Goal: Check status: Check status

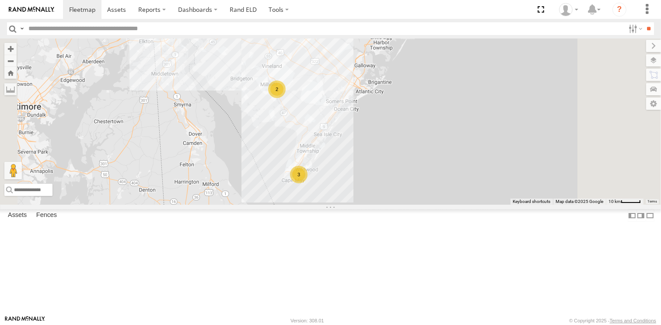
drag, startPoint x: 361, startPoint y: 214, endPoint x: 319, endPoint y: 278, distance: 77.5
click at [319, 205] on div "3 2" at bounding box center [330, 122] width 661 height 166
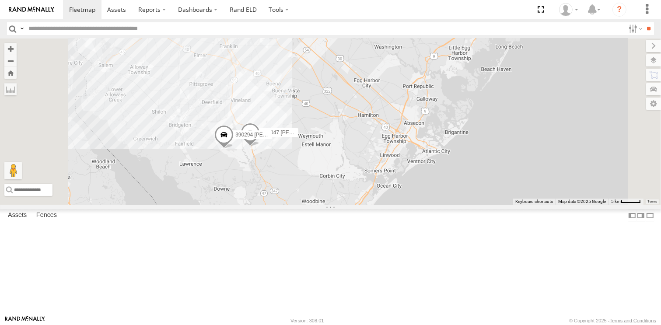
drag, startPoint x: 366, startPoint y: 217, endPoint x: 359, endPoint y: 267, distance: 50.8
click at [359, 205] on div "3 245047 [PERSON_NAME] 390294 [PERSON_NAME]" at bounding box center [330, 122] width 661 height 166
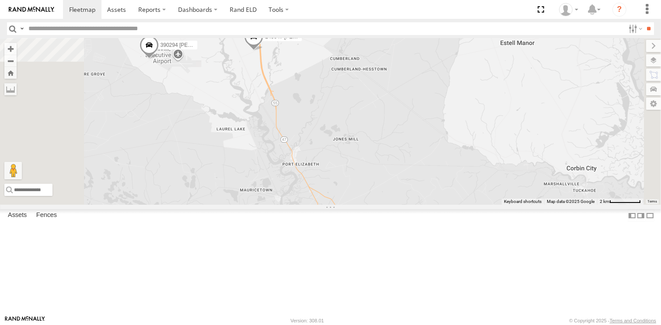
drag, startPoint x: 346, startPoint y: 172, endPoint x: 374, endPoint y: 263, distance: 95.3
click at [374, 205] on div "245047 [PERSON_NAME] 390294 [PERSON_NAME]" at bounding box center [330, 122] width 661 height 166
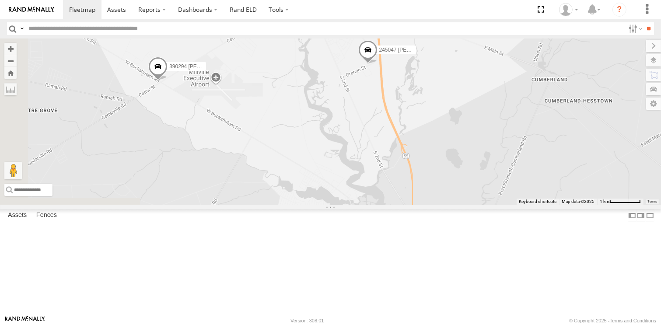
drag, startPoint x: 296, startPoint y: 201, endPoint x: 395, endPoint y: 292, distance: 134.7
click at [395, 205] on div "245047 [PERSON_NAME] 390294 [PERSON_NAME]" at bounding box center [330, 122] width 661 height 166
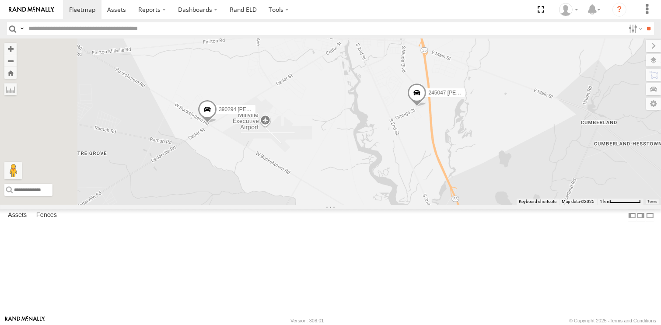
drag, startPoint x: 291, startPoint y: 207, endPoint x: 348, endPoint y: 267, distance: 82.7
click at [348, 205] on div "245047 [PERSON_NAME] 390294 [PERSON_NAME]" at bounding box center [330, 122] width 661 height 166
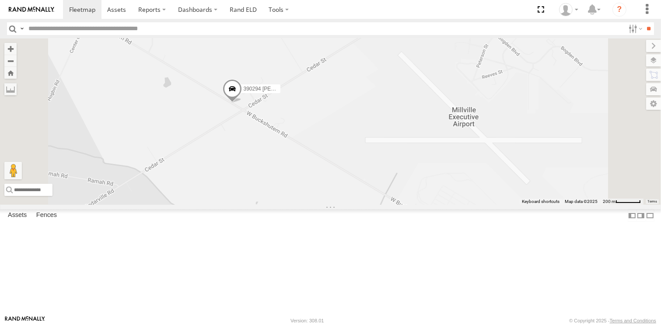
drag, startPoint x: 318, startPoint y: 156, endPoint x: 359, endPoint y: 204, distance: 63.4
click at [359, 204] on div "245047 [PERSON_NAME] 390294 [PERSON_NAME]" at bounding box center [330, 122] width 661 height 166
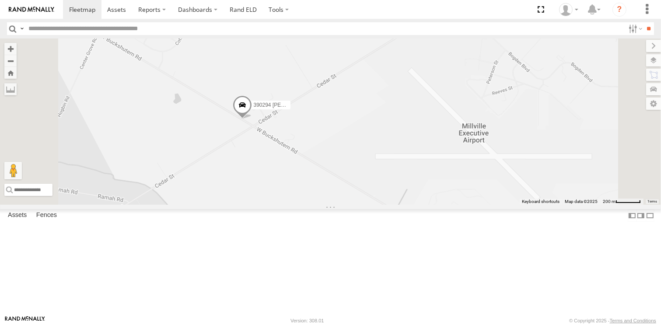
click at [252, 119] on span at bounding box center [241, 107] width 19 height 24
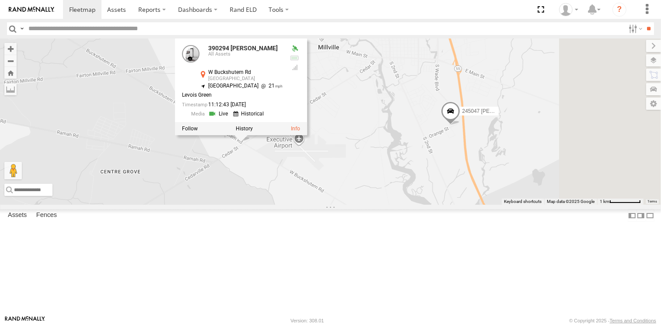
click at [435, 164] on div "245047 [PERSON_NAME] 390294 [PERSON_NAME] 390294 [PERSON_NAME] All Assets W [GE…" at bounding box center [330, 122] width 661 height 166
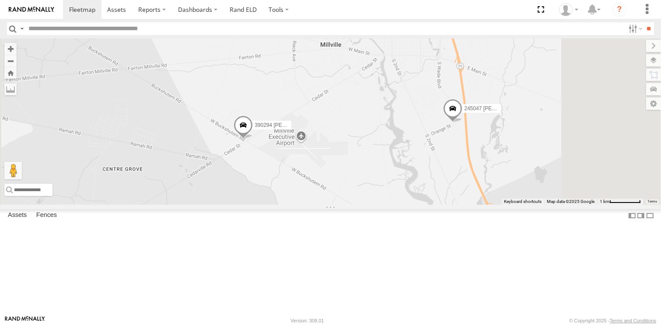
click at [363, 205] on div "245047 [PERSON_NAME] 390294 [PERSON_NAME]" at bounding box center [330, 122] width 661 height 166
click at [463, 123] on span at bounding box center [452, 111] width 19 height 24
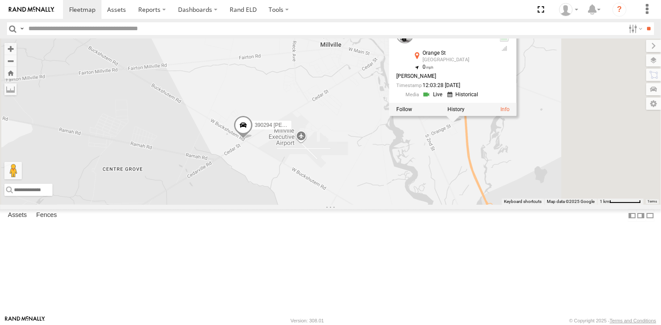
click at [513, 176] on div "245047 [PERSON_NAME] 390294 [PERSON_NAME] 245047 [PERSON_NAME] All Assets [GEOG…" at bounding box center [330, 122] width 661 height 166
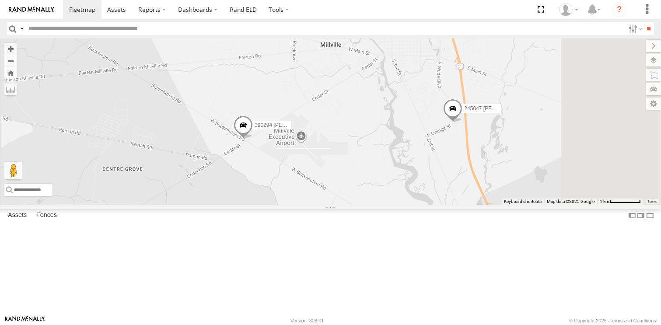
click at [253, 139] on span at bounding box center [243, 128] width 19 height 24
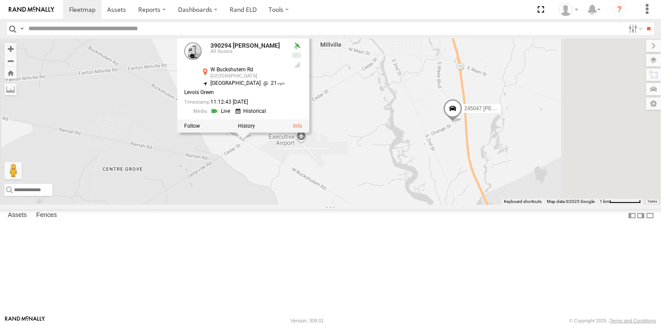
click at [309, 133] on div at bounding box center [243, 125] width 132 height 13
click at [357, 205] on div "245047 [PERSON_NAME] 390294 [PERSON_NAME] 390294 [PERSON_NAME] All Assets W [GE…" at bounding box center [330, 122] width 661 height 166
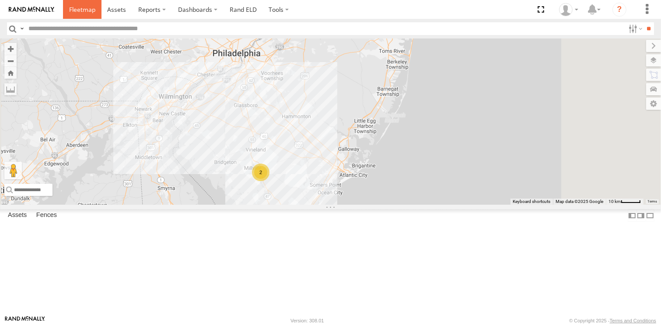
click at [75, 7] on span at bounding box center [82, 9] width 26 height 8
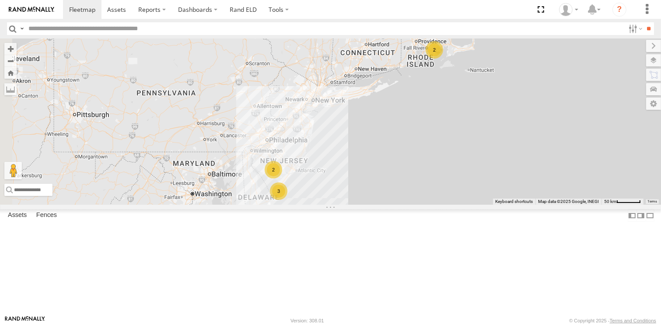
drag, startPoint x: 390, startPoint y: 252, endPoint x: 412, endPoint y: 249, distance: 22.4
click at [412, 205] on div "3 2 2" at bounding box center [330, 122] width 661 height 166
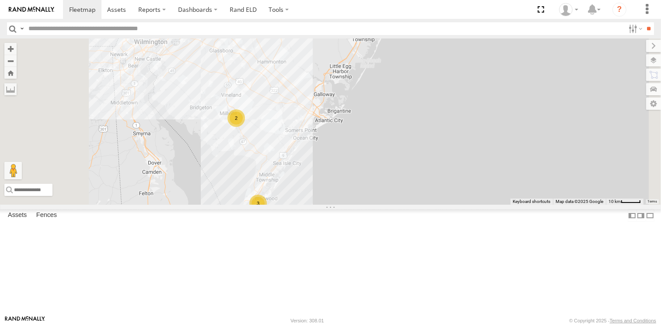
drag, startPoint x: 333, startPoint y: 215, endPoint x: 365, endPoint y: 224, distance: 33.0
click at [365, 205] on div "3 2" at bounding box center [330, 122] width 661 height 166
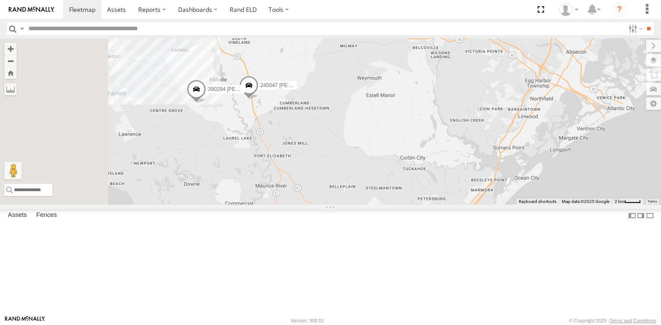
drag, startPoint x: 342, startPoint y: 141, endPoint x: 404, endPoint y: 230, distance: 108.2
click at [404, 205] on div "245047 [PERSON_NAME] 390294 [PERSON_NAME]" at bounding box center [330, 122] width 661 height 166
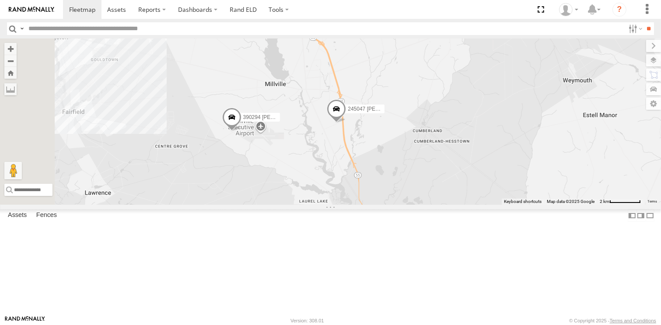
drag, startPoint x: 308, startPoint y: 178, endPoint x: 387, endPoint y: 238, distance: 99.0
click at [387, 205] on div "245047 [PERSON_NAME] 390294 [PERSON_NAME]" at bounding box center [330, 122] width 661 height 166
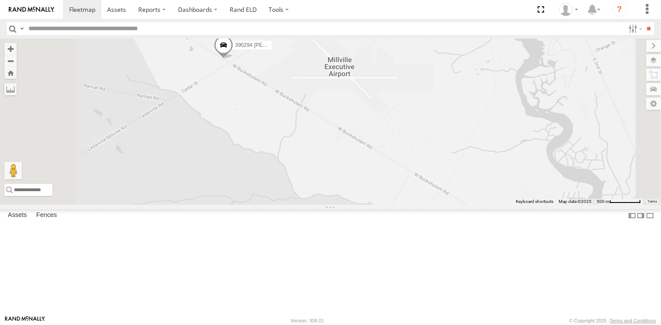
click at [233, 59] on span at bounding box center [223, 47] width 19 height 24
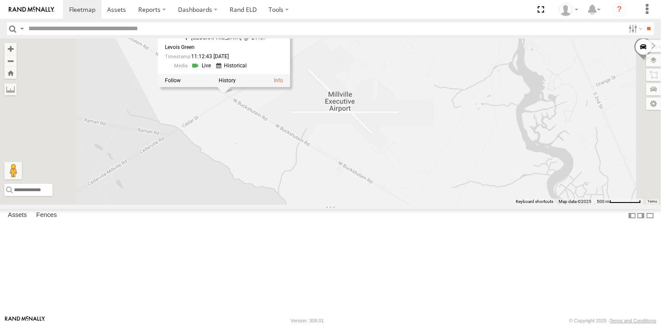
drag, startPoint x: 330, startPoint y: 133, endPoint x: 330, endPoint y: 169, distance: 35.9
click at [330, 169] on div "245047 [PERSON_NAME] 390294 [PERSON_NAME] 390294 [PERSON_NAME] All Assets W [GE…" at bounding box center [330, 122] width 661 height 166
click at [331, 170] on div "245047 [PERSON_NAME] 390294 [PERSON_NAME] 390294 [PERSON_NAME] All Assets W [GE…" at bounding box center [330, 122] width 661 height 166
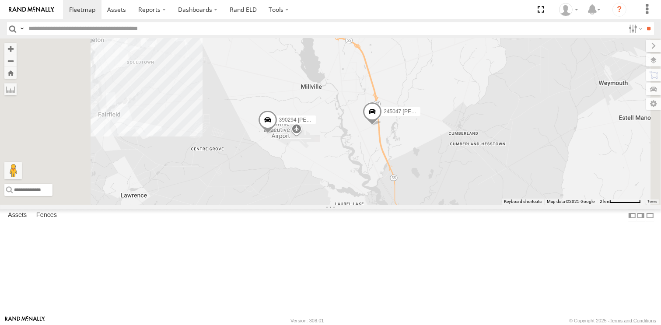
drag, startPoint x: 320, startPoint y: 251, endPoint x: 359, endPoint y: 220, distance: 49.8
click at [359, 205] on div "245047 [PERSON_NAME] 390294 [PERSON_NAME]" at bounding box center [330, 122] width 661 height 166
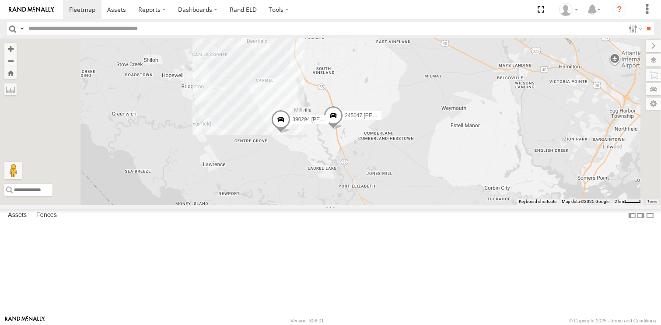
click at [364, 205] on div "245047 [PERSON_NAME] 390294 [PERSON_NAME]" at bounding box center [330, 122] width 661 height 166
